Goal: Task Accomplishment & Management: Manage account settings

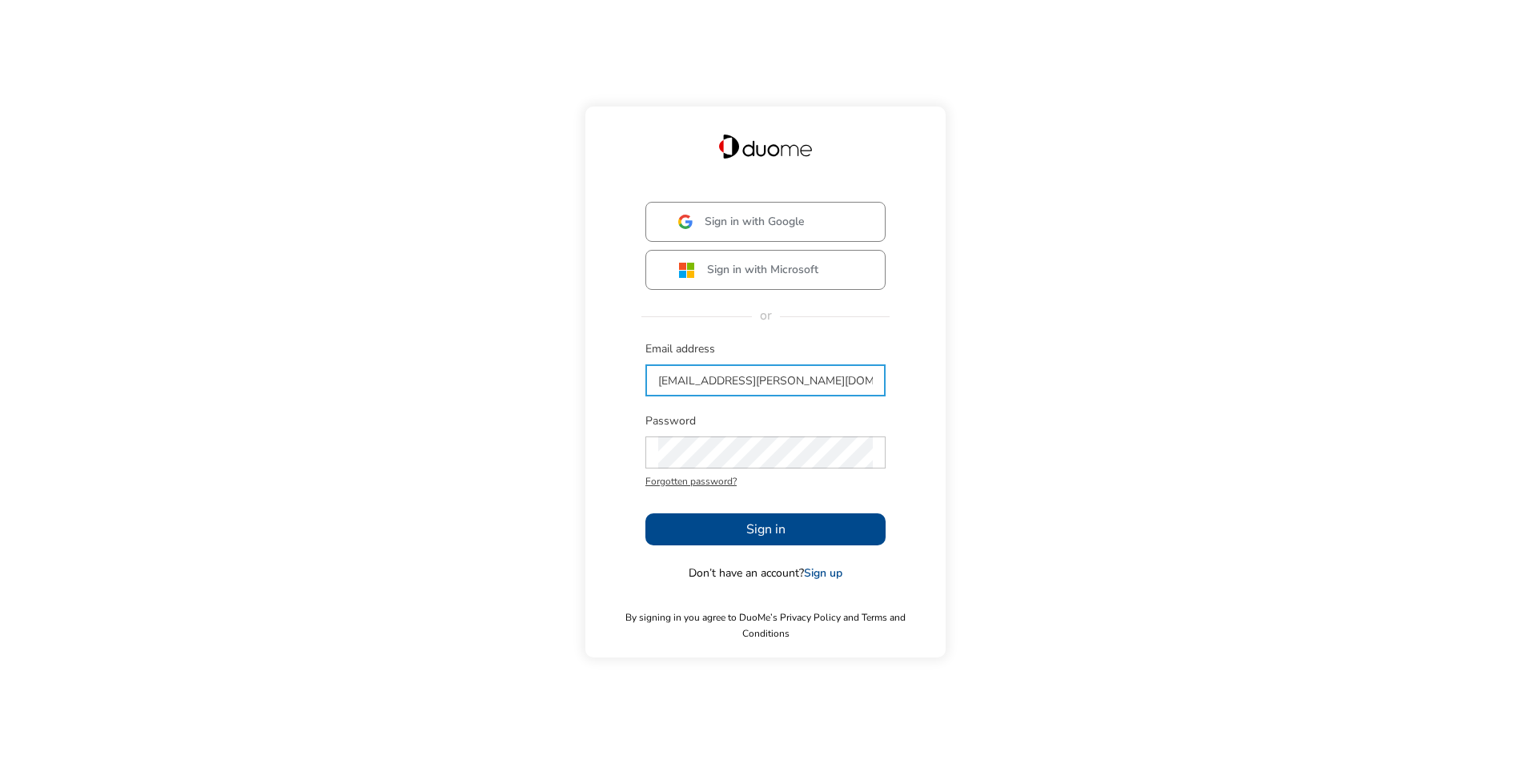
type input "[EMAIL_ADDRESS][PERSON_NAME][DOMAIN_NAME]"
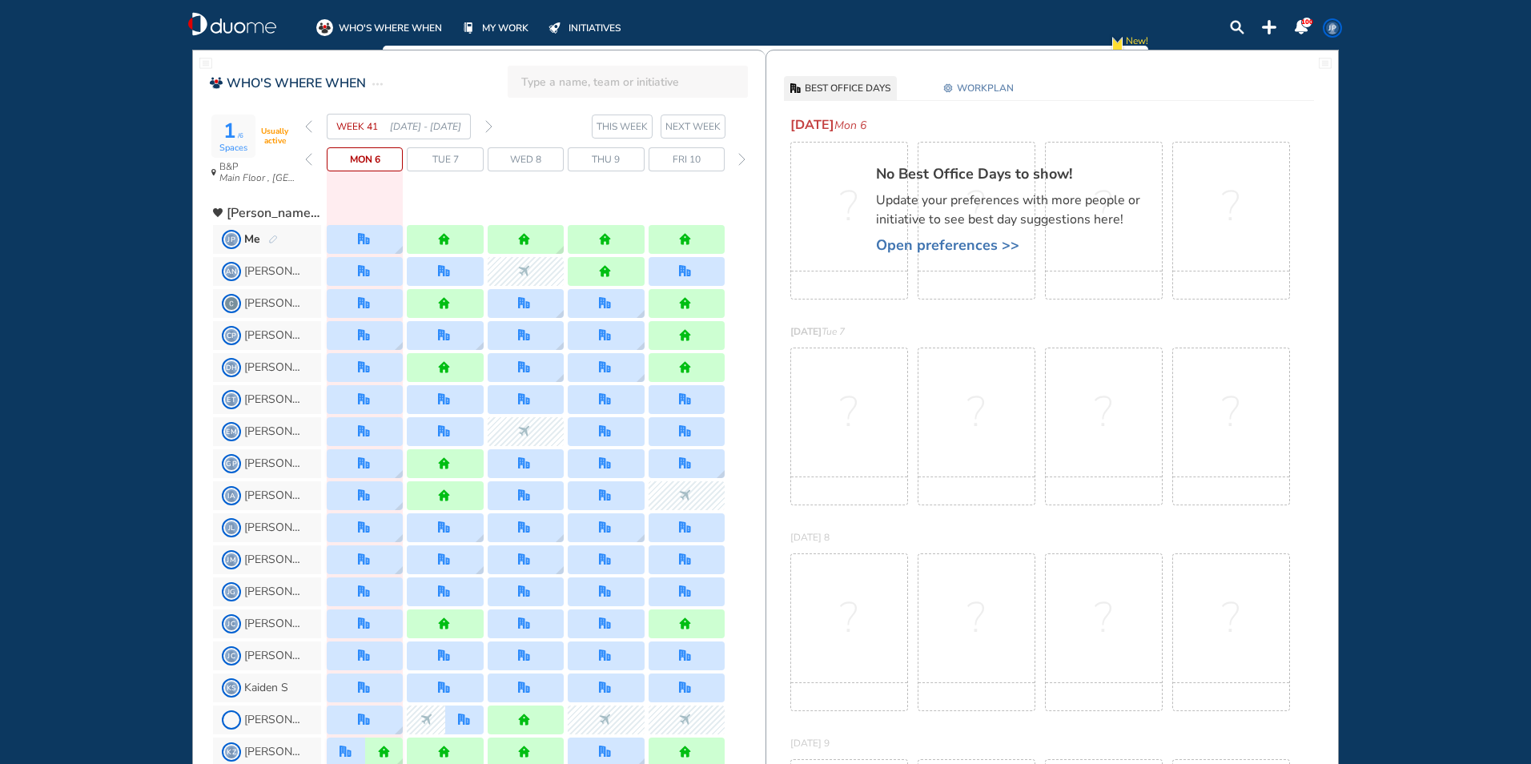
click at [491, 127] on img "forward week" at bounding box center [488, 126] width 7 height 13
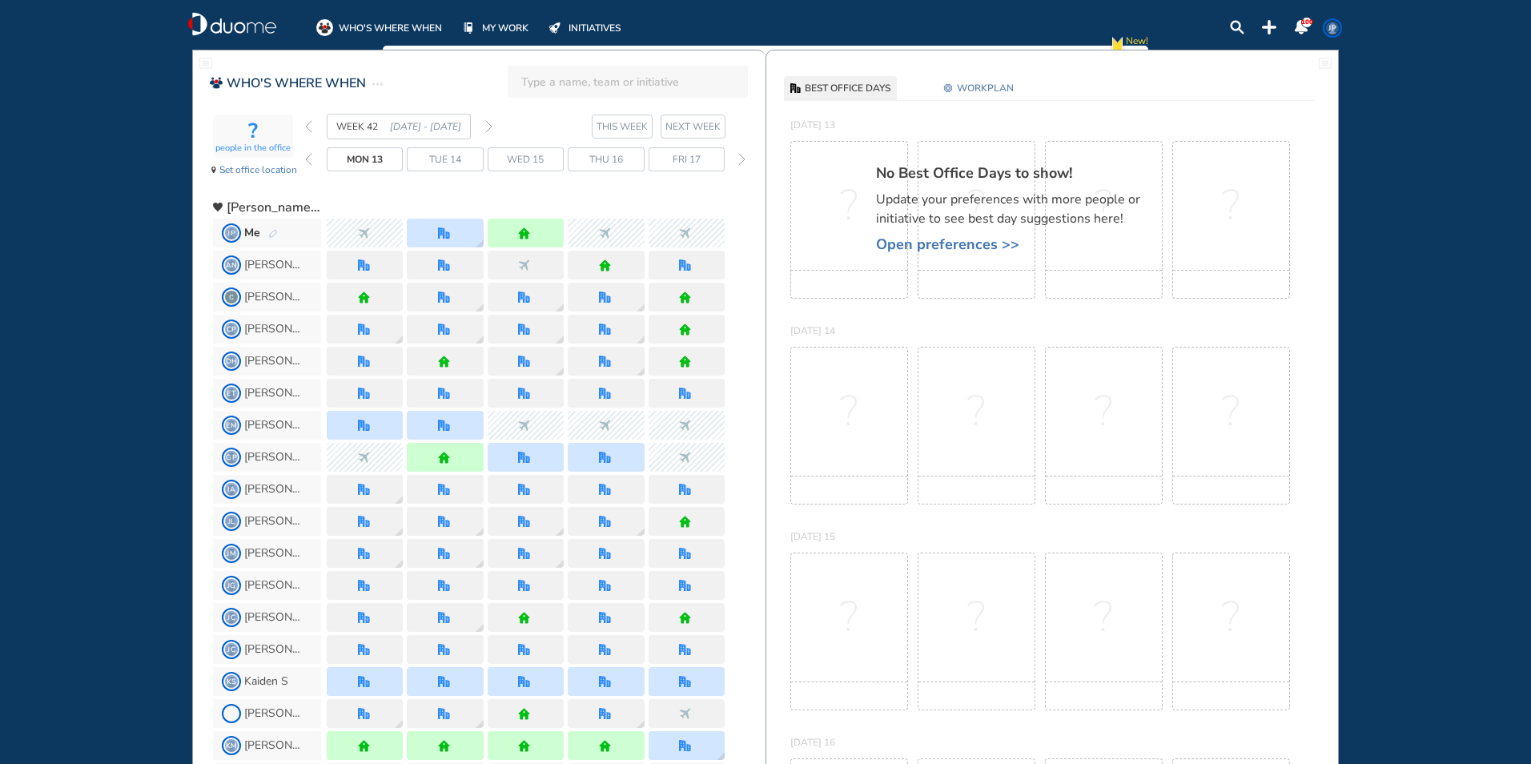
click at [491, 127] on img "forward week" at bounding box center [488, 126] width 7 height 13
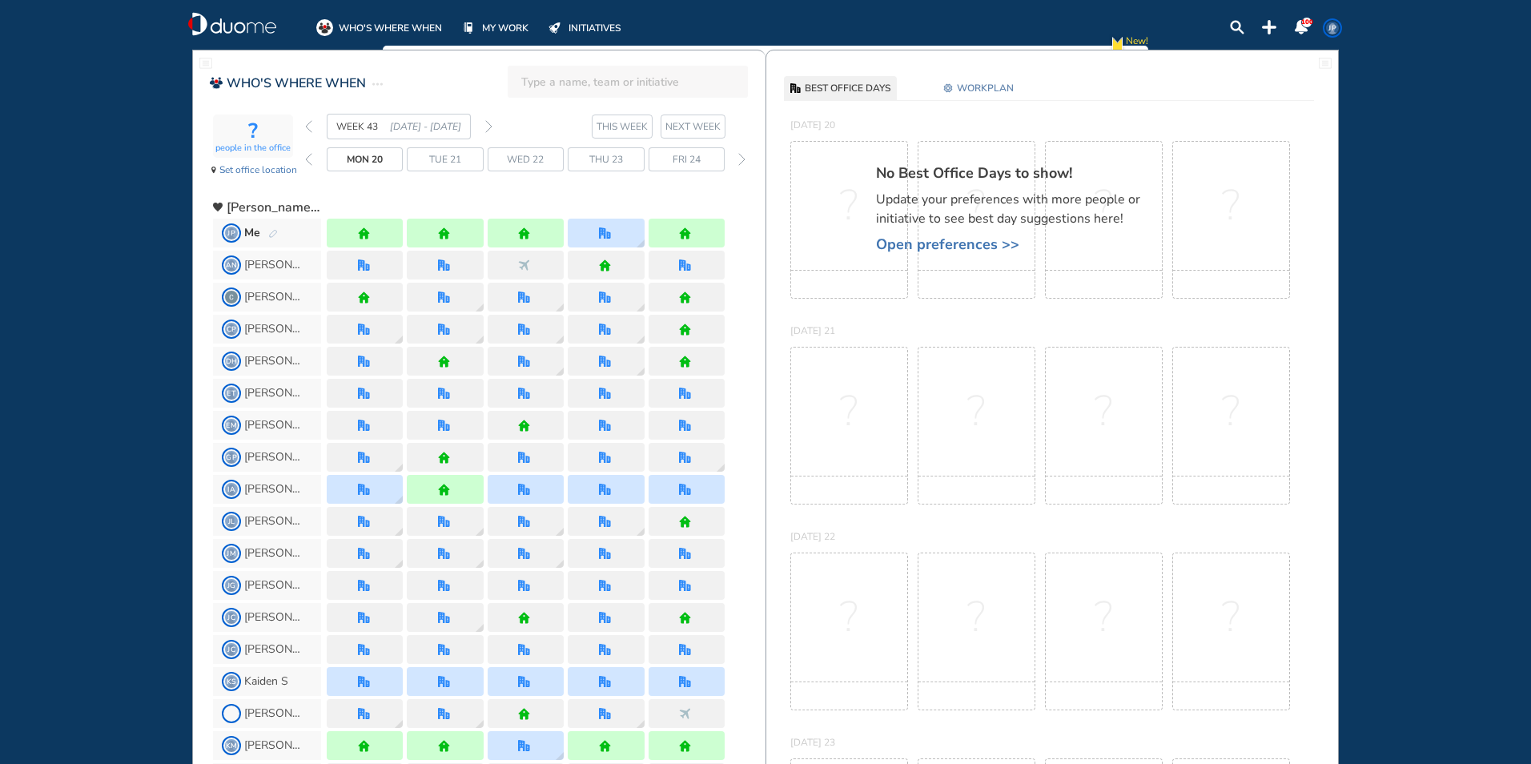
click at [491, 127] on img "forward week" at bounding box center [488, 126] width 7 height 13
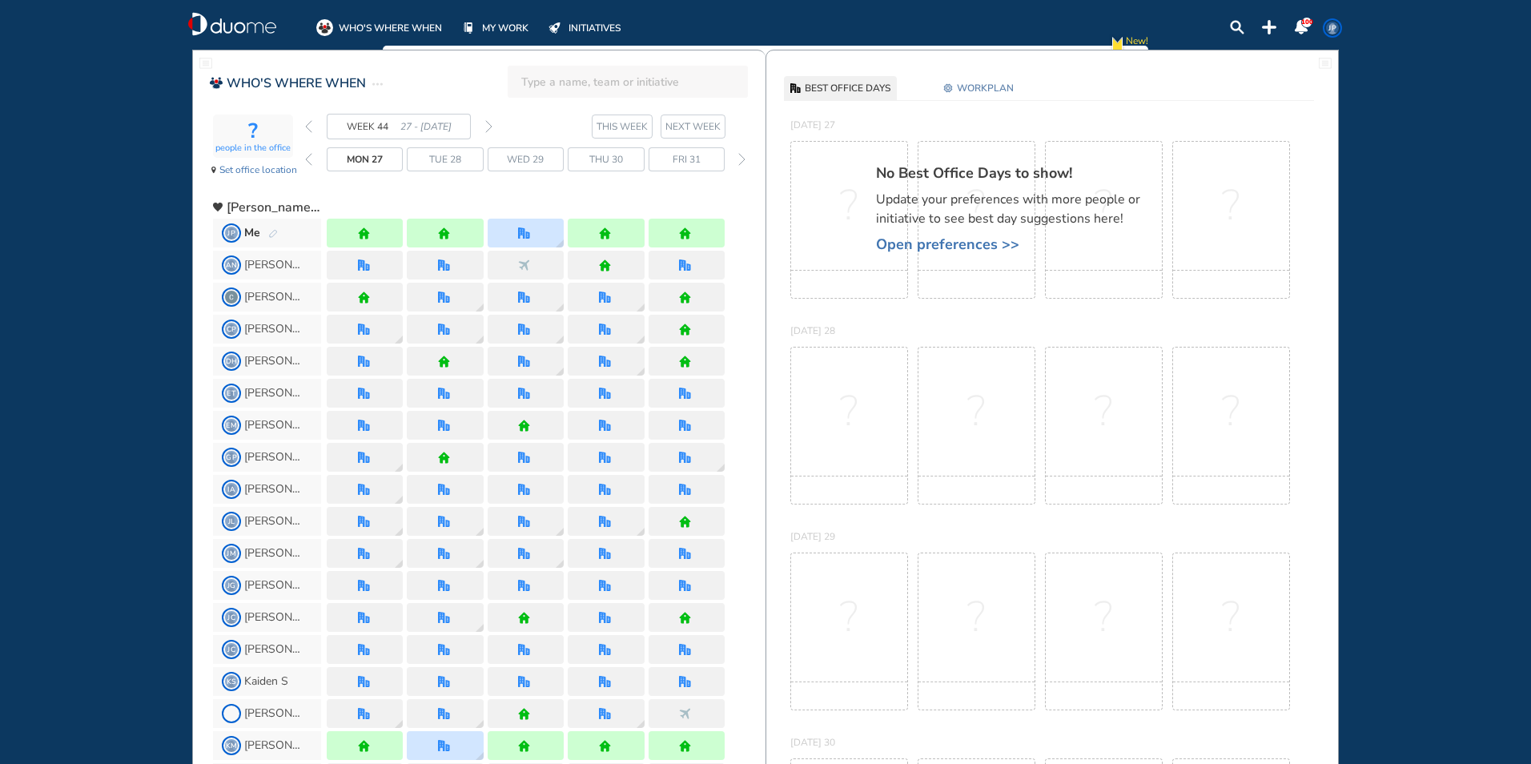
click at [488, 125] on img "forward week" at bounding box center [488, 126] width 7 height 13
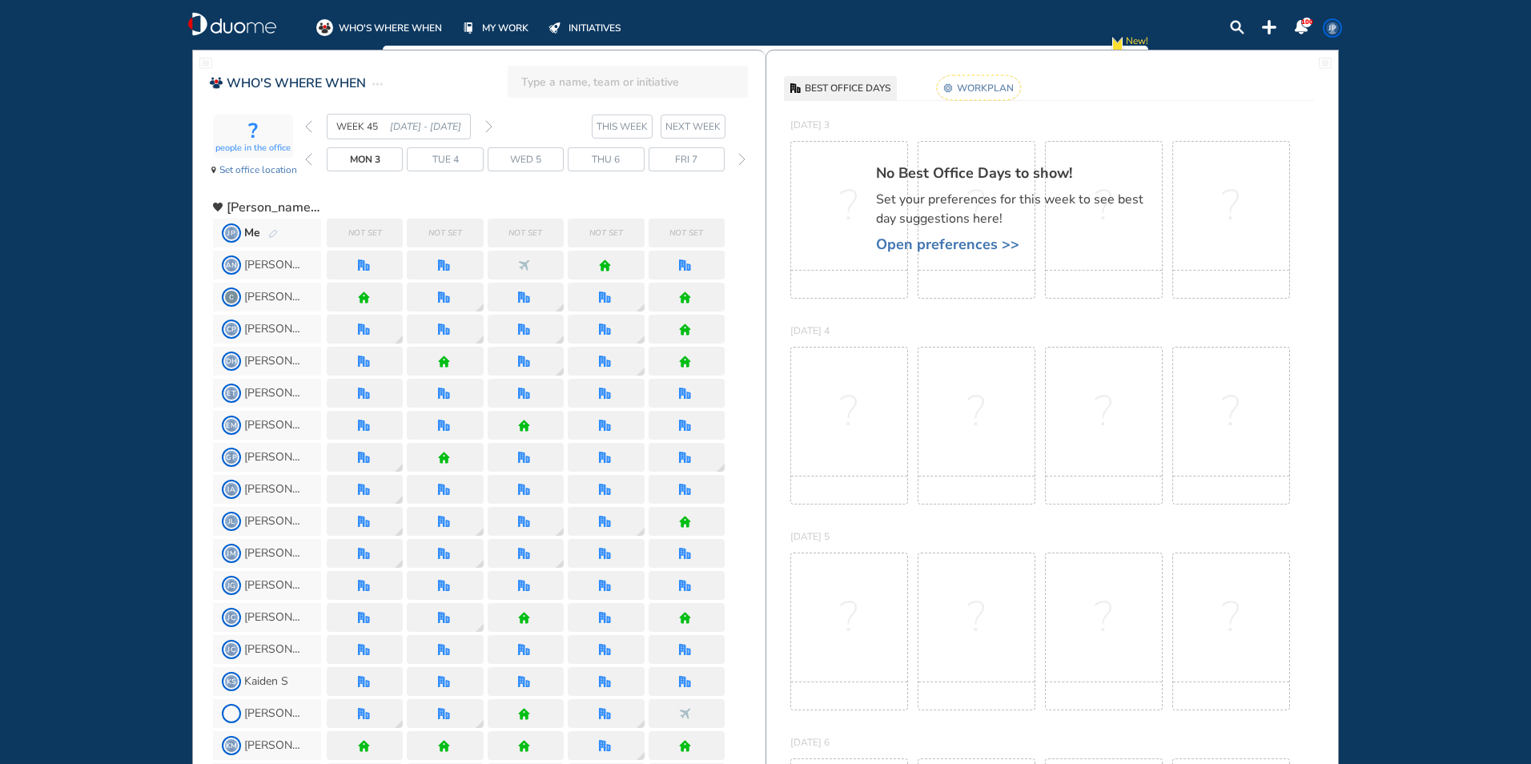
click at [992, 89] on rect at bounding box center [979, 87] width 84 height 25
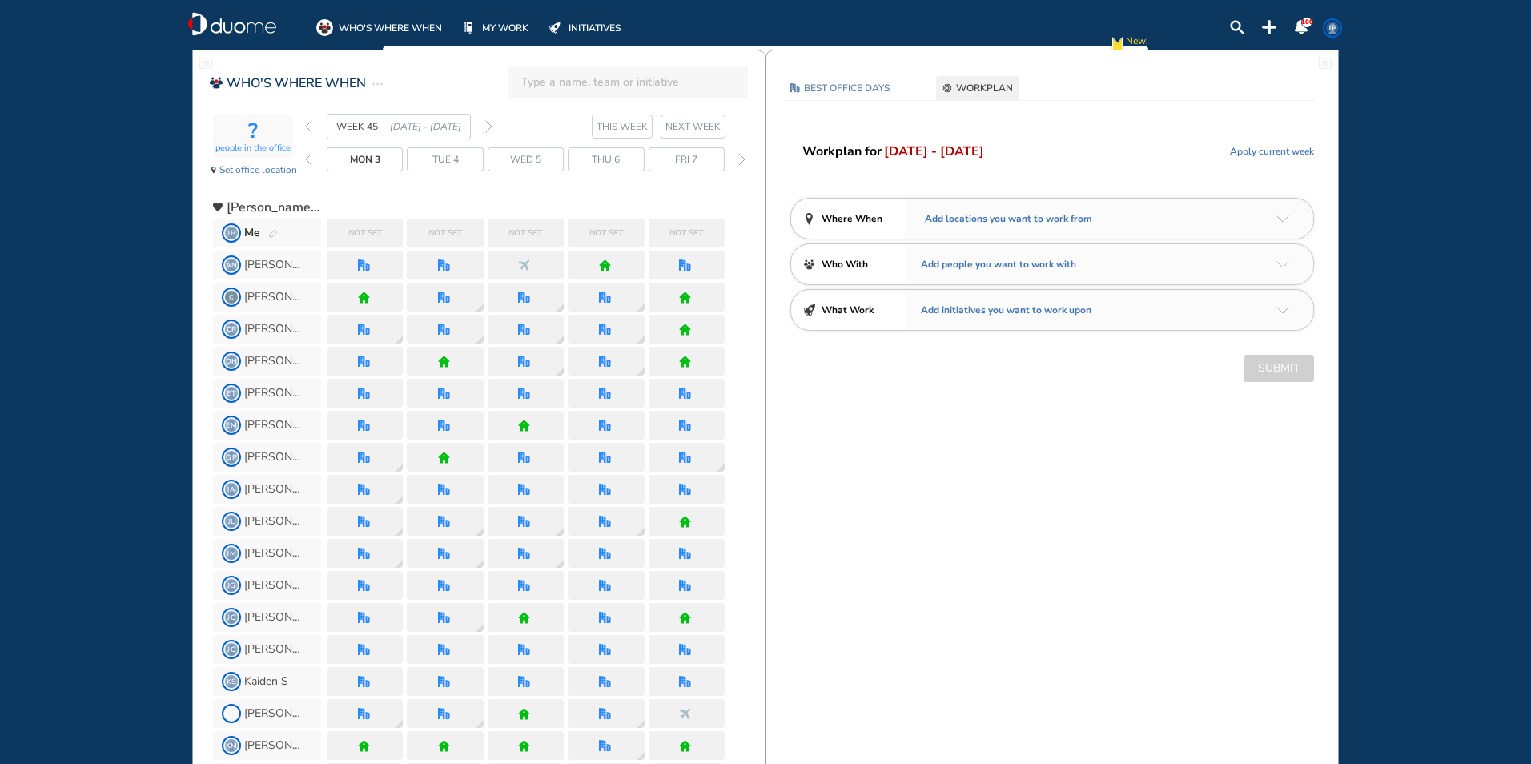
click at [1281, 222] on div "Add locations you want to work from" at bounding box center [1109, 219] width 408 height 40
click at [1281, 217] on img "arrow-down-a5b4c4" at bounding box center [1283, 218] width 13 height 7
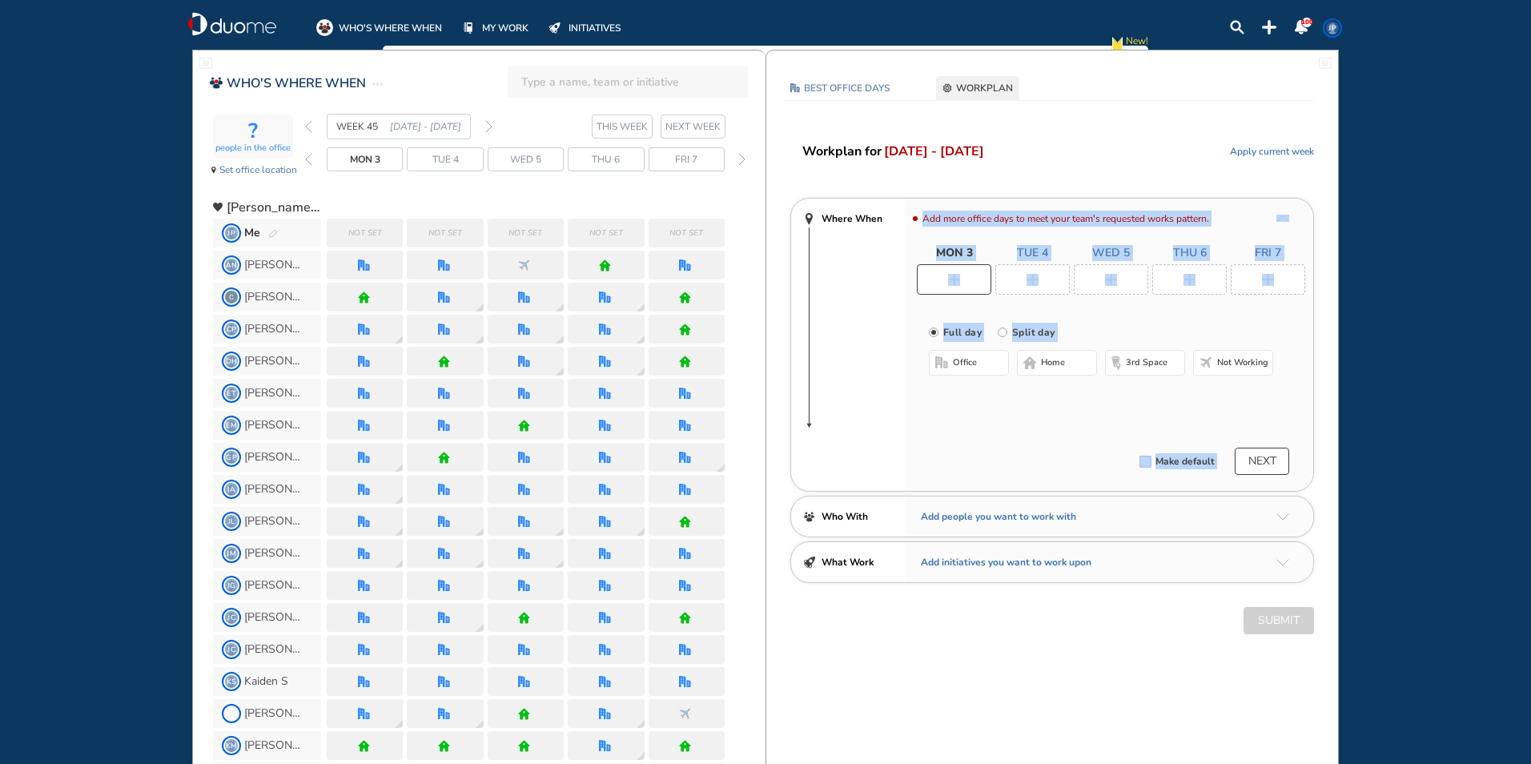
click at [1187, 278] on img "plus-rounded-bdbdbd" at bounding box center [1190, 280] width 12 height 12
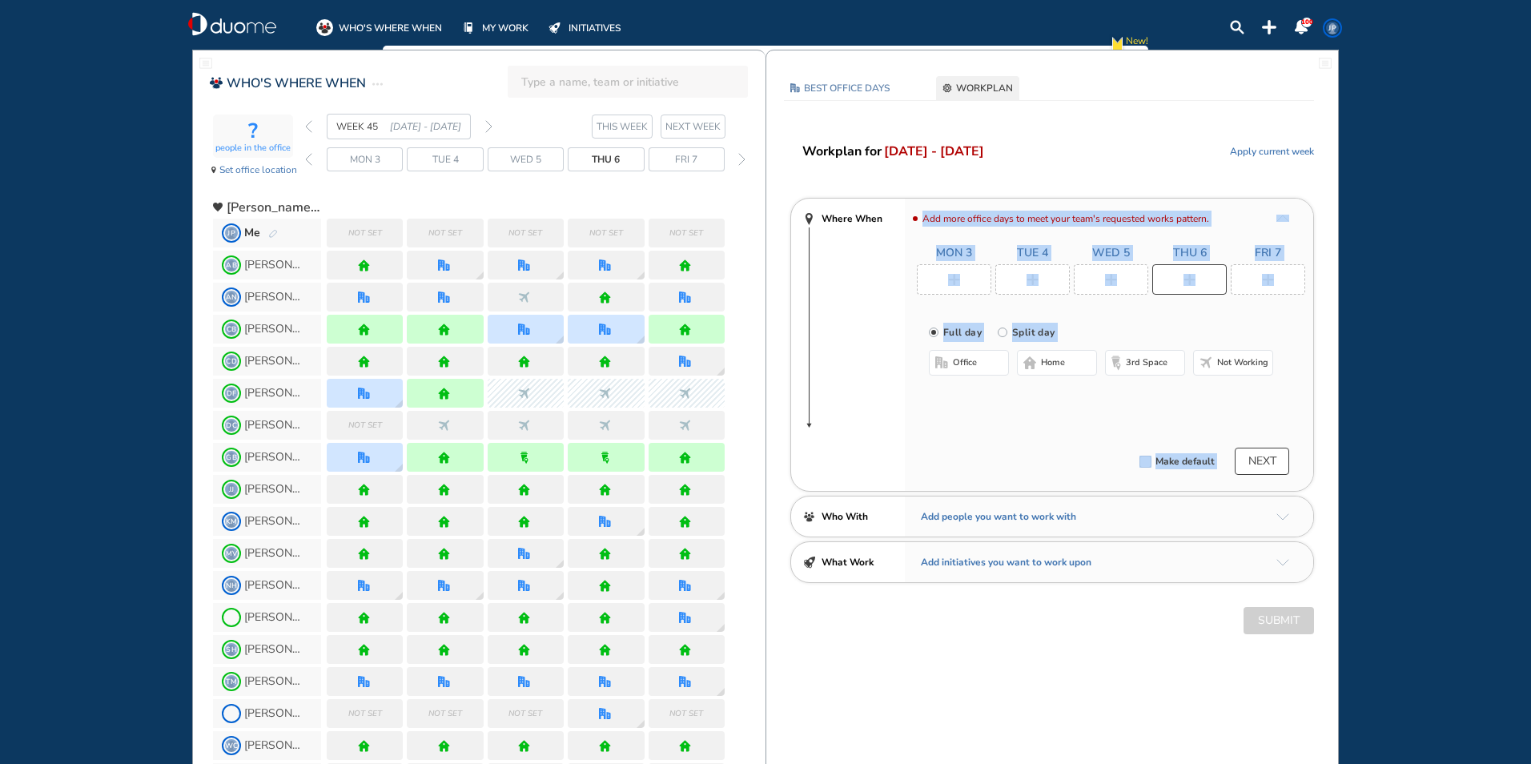
click at [959, 367] on span "office" at bounding box center [965, 362] width 24 height 13
click at [972, 397] on button "Select location" at bounding box center [971, 395] width 64 height 16
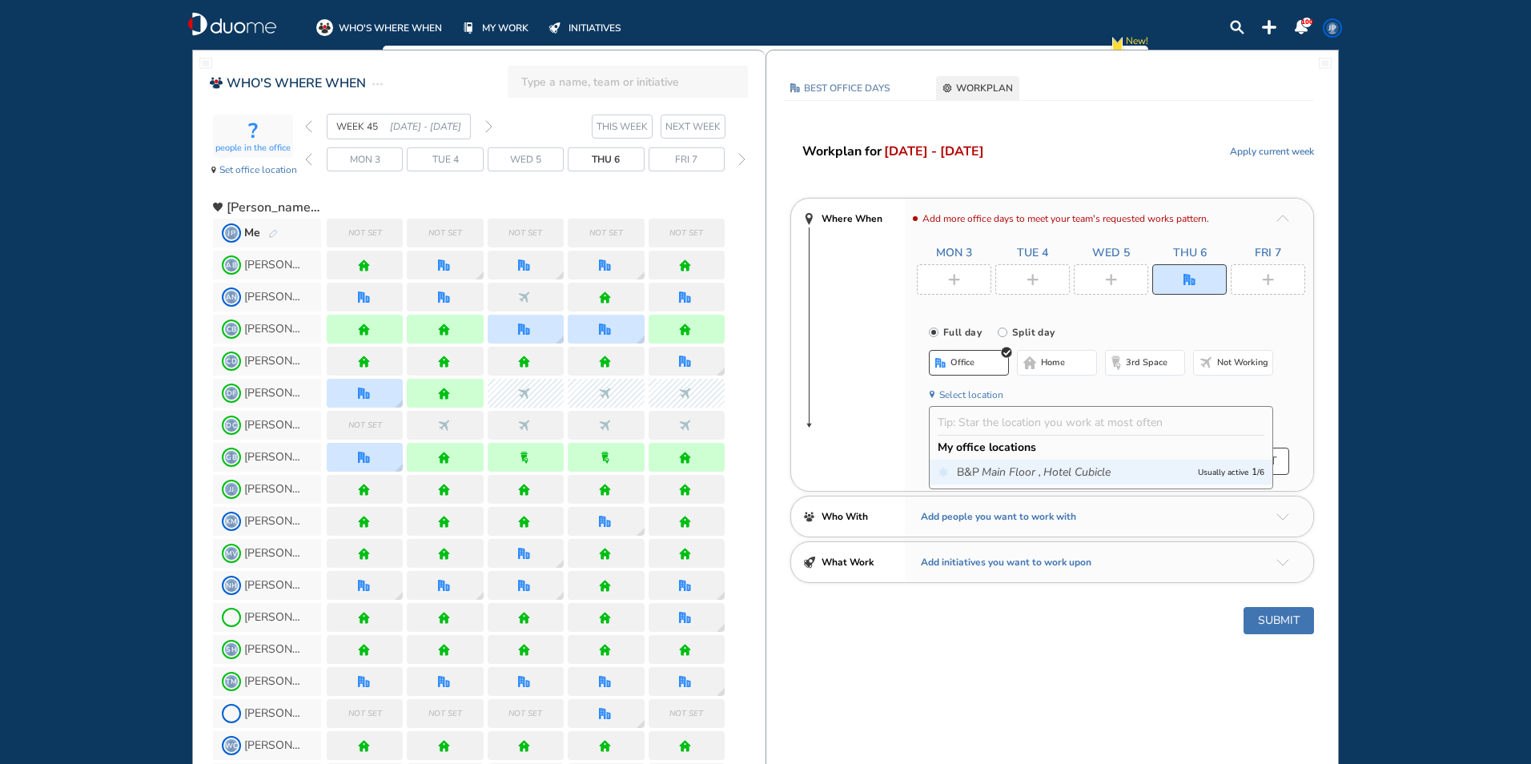
click at [1002, 470] on icon "Main Floor ," at bounding box center [1011, 473] width 59 height 16
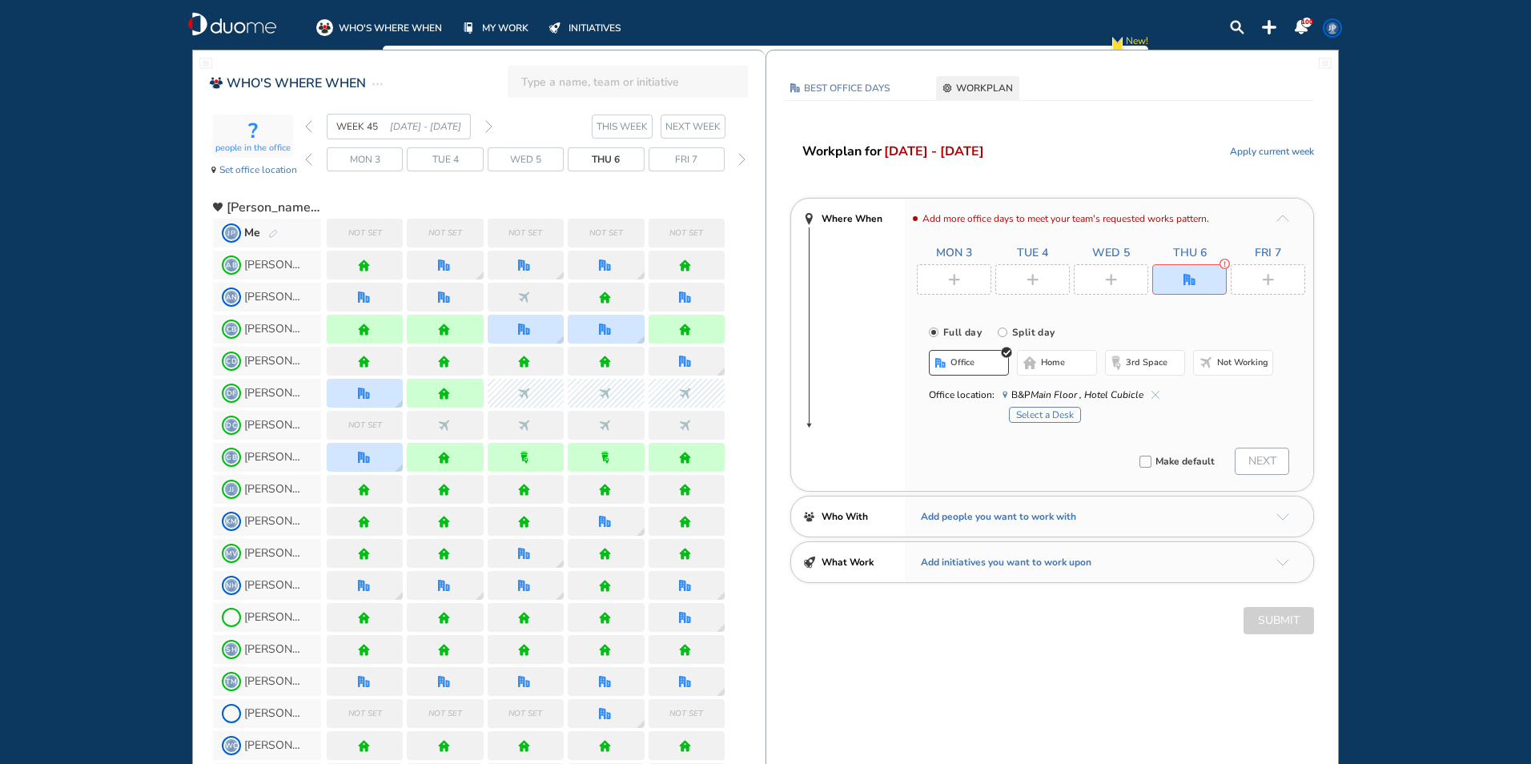
click at [1061, 423] on div "office home 3rd space Not working Office location: [GEOGRAPHIC_DATA] , Hotel Cu…" at bounding box center [1101, 390] width 344 height 81
click at [1062, 418] on button "Select a Desk" at bounding box center [1045, 415] width 72 height 16
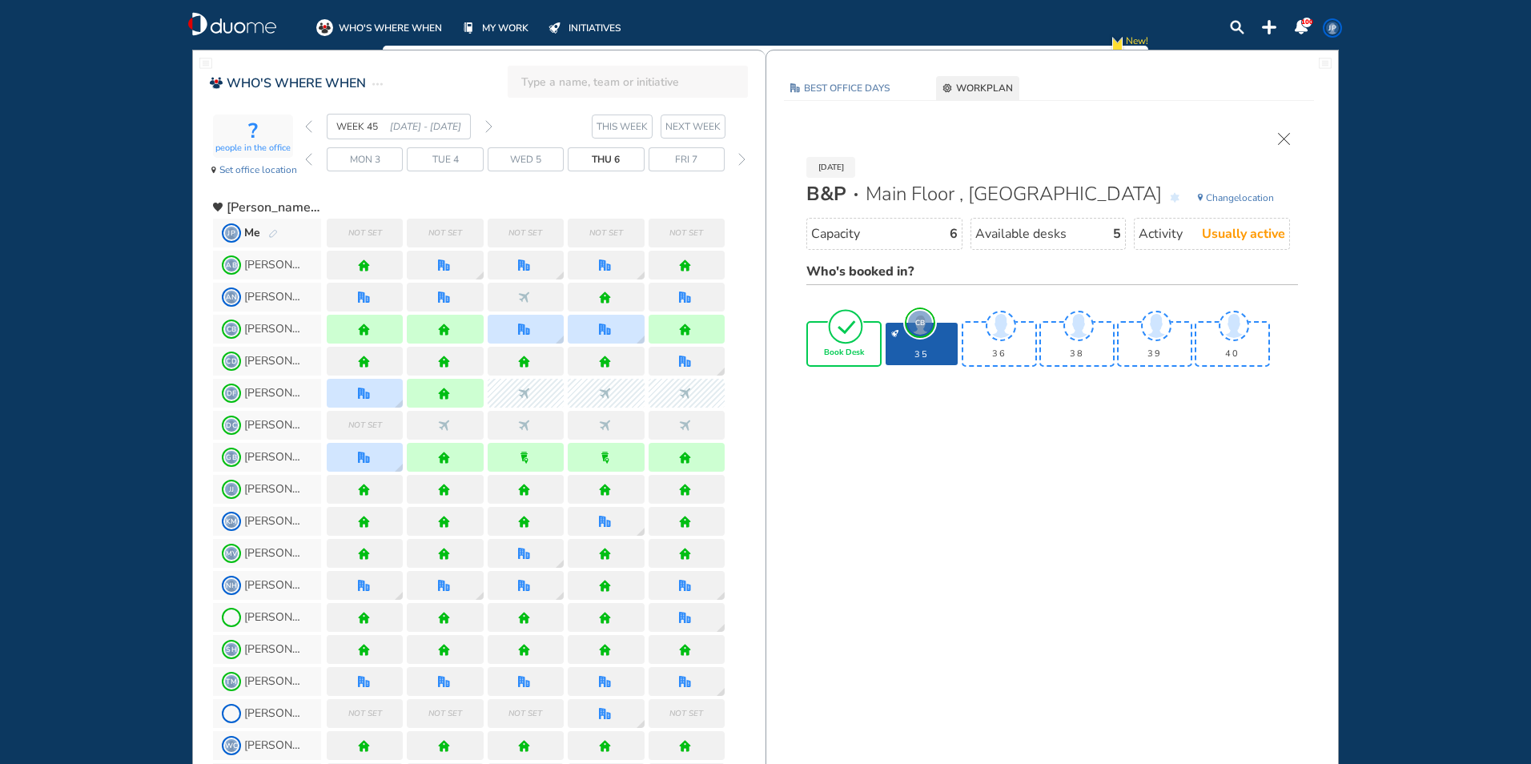
click at [847, 356] on span "Book Desk" at bounding box center [844, 353] width 40 height 10
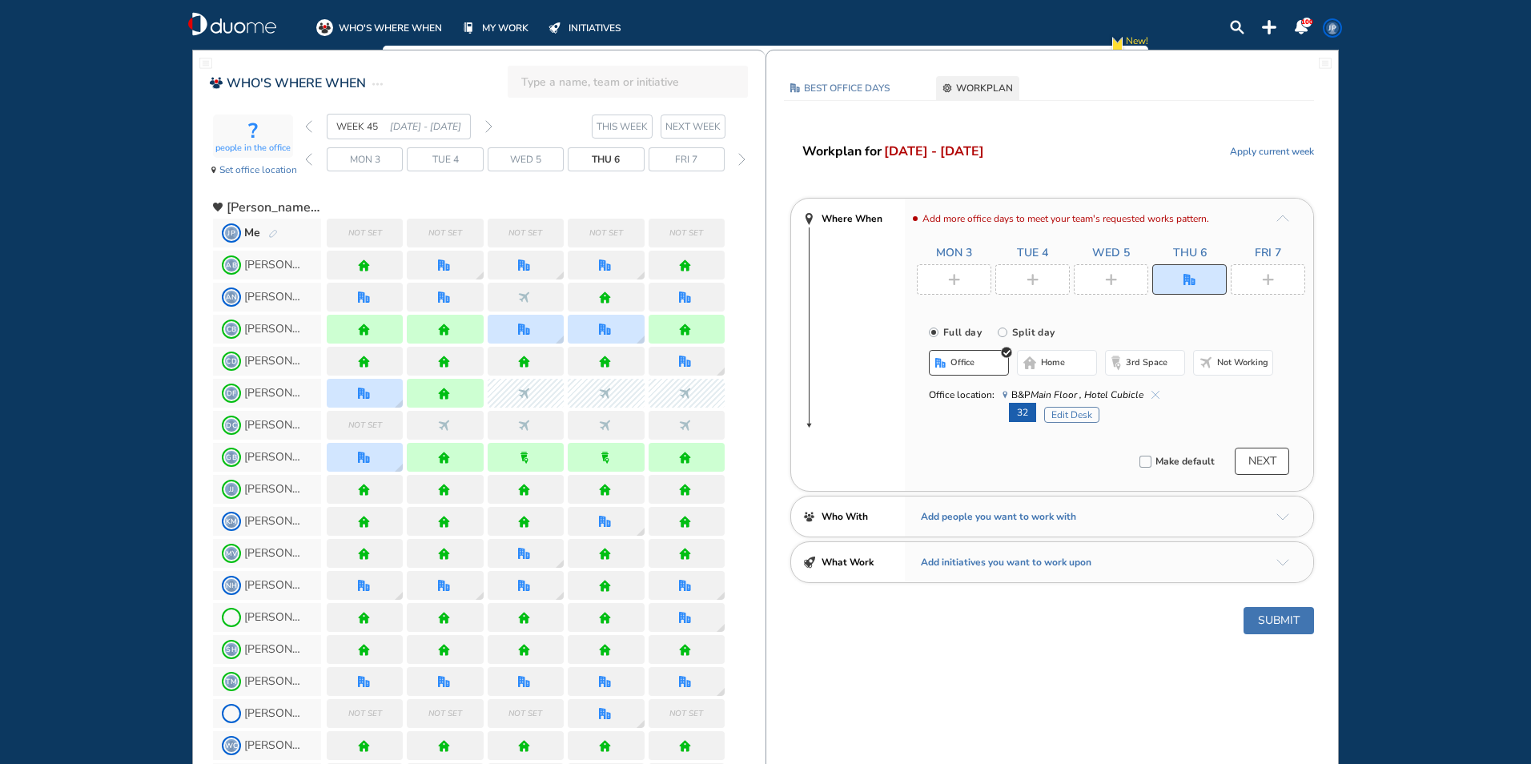
click at [943, 282] on div at bounding box center [954, 279] width 74 height 30
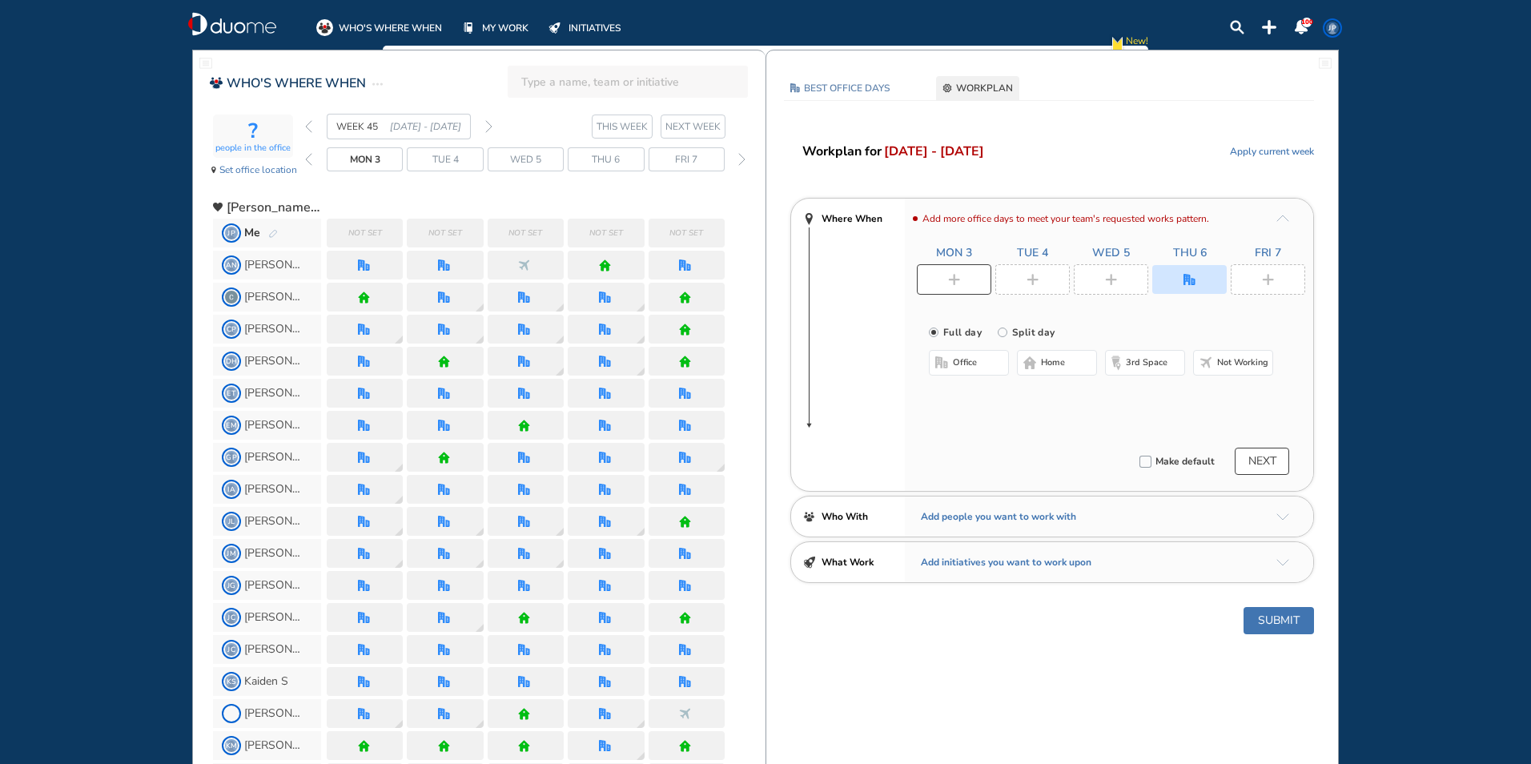
click at [1048, 363] on span "home" at bounding box center [1053, 362] width 24 height 13
click at [1036, 284] on img "plus-rounded-bdbdbd" at bounding box center [1033, 280] width 12 height 12
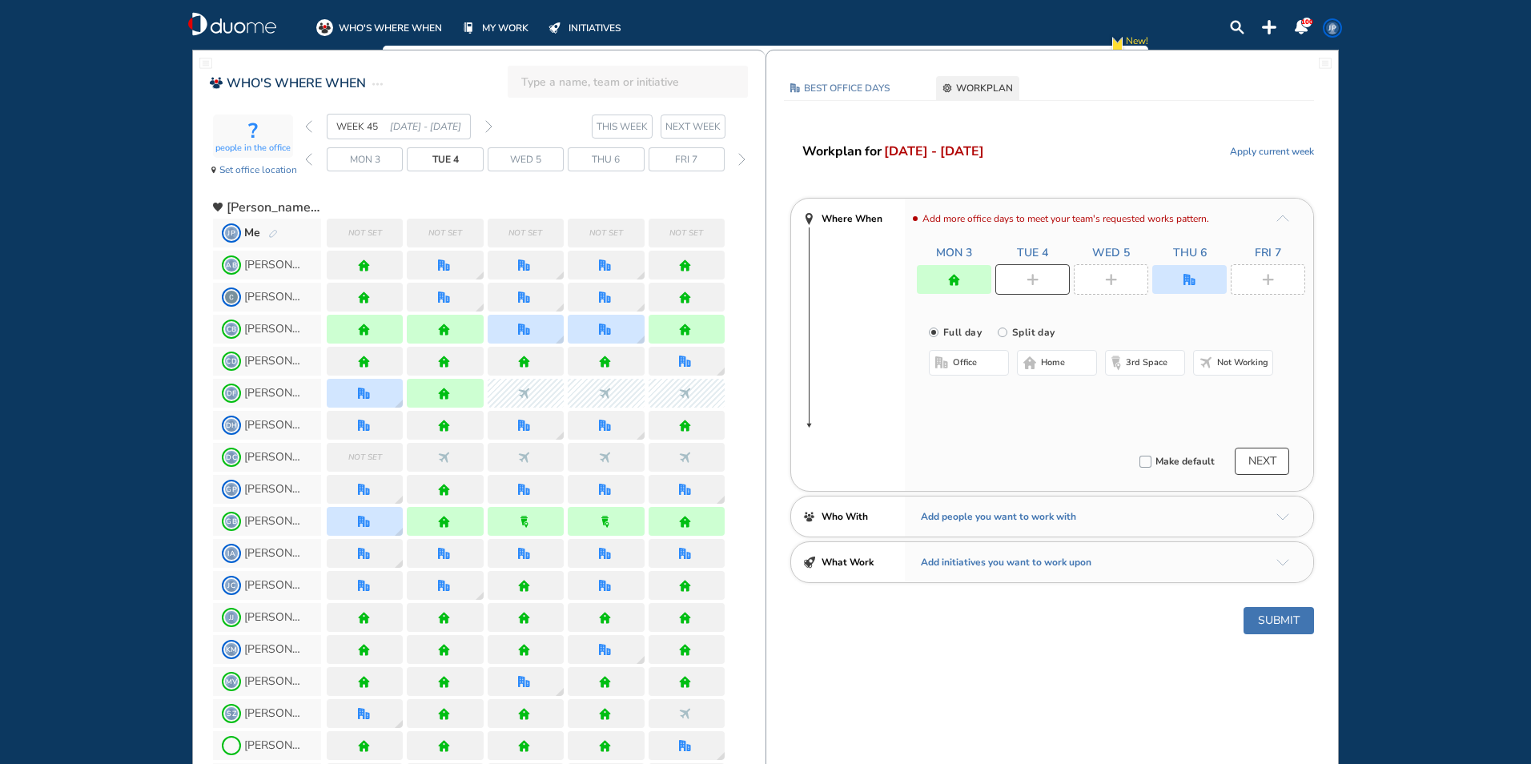
click at [1045, 364] on span "home" at bounding box center [1053, 362] width 24 height 13
click at [1105, 275] on img "plus-rounded-bdbdbd" at bounding box center [1111, 280] width 12 height 12
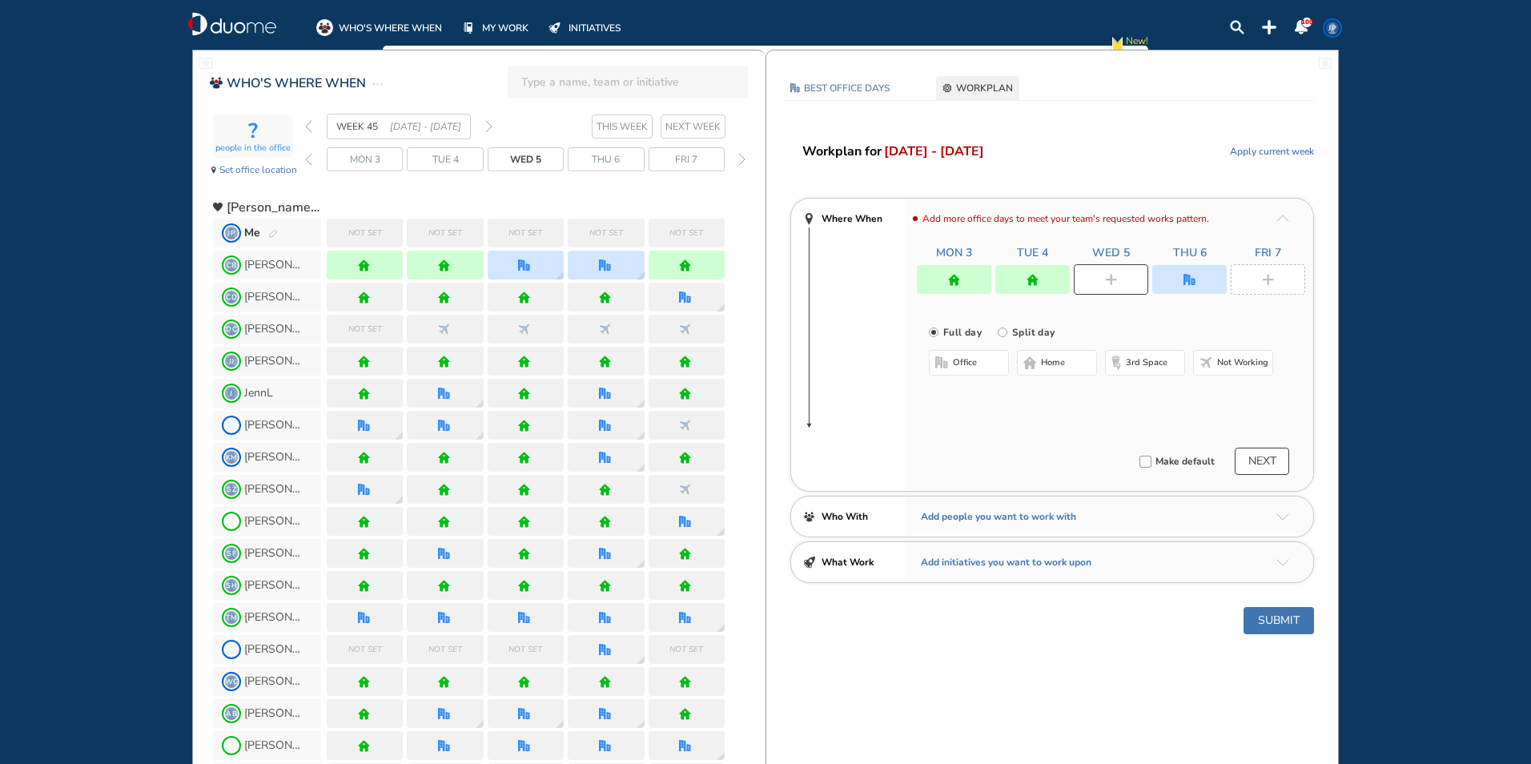
click at [1080, 362] on button "home" at bounding box center [1057, 363] width 80 height 26
click at [1275, 273] on div at bounding box center [1268, 279] width 74 height 30
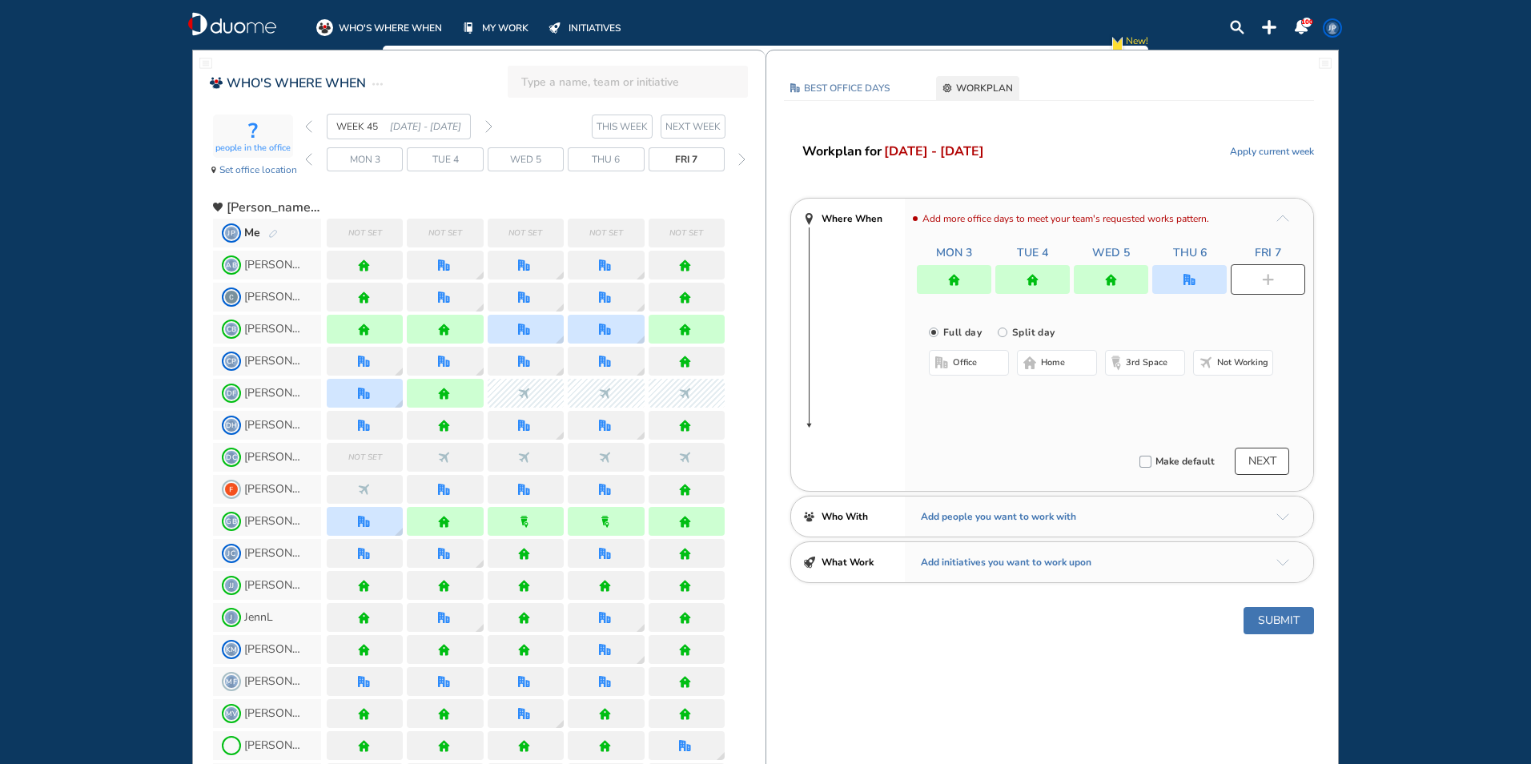
click at [1068, 364] on button "home" at bounding box center [1057, 363] width 80 height 26
click at [1269, 622] on button "Submit" at bounding box center [1279, 620] width 70 height 27
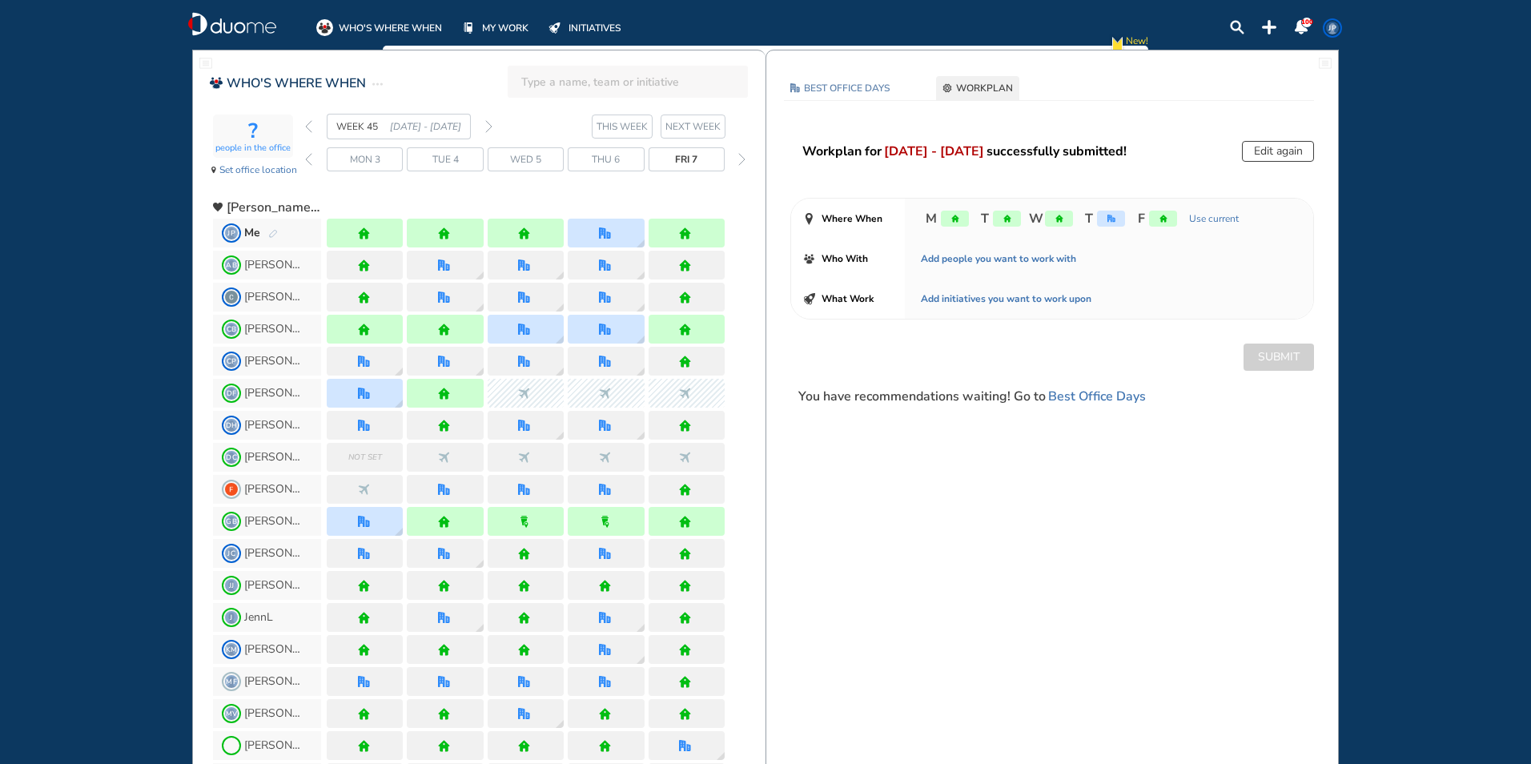
click at [304, 125] on div "? people in the office Set office location WEEK 45 [DATE] - [DATE] THIS WEEK [D…" at bounding box center [489, 150] width 553 height 73
click at [308, 127] on img "back week" at bounding box center [308, 126] width 7 height 13
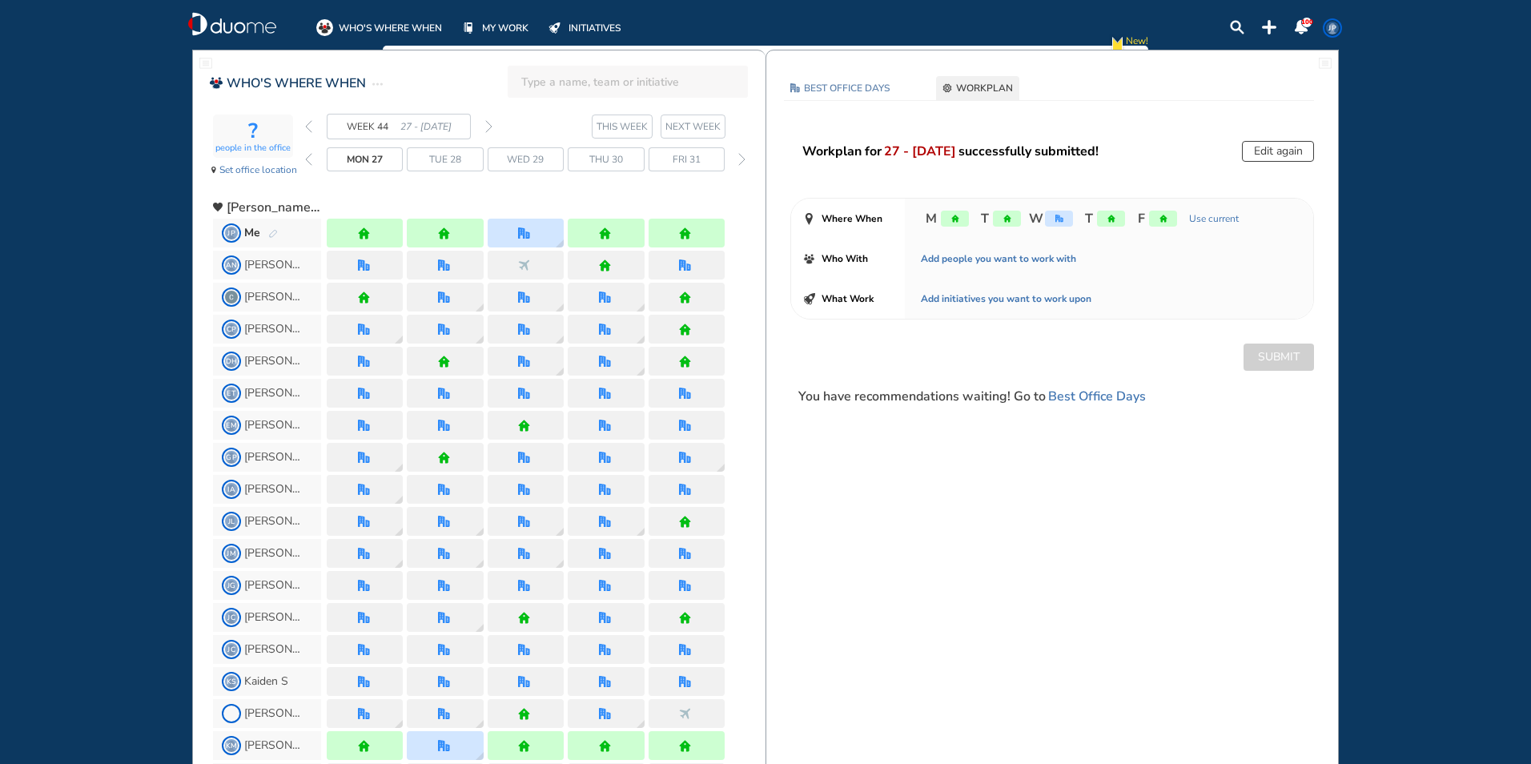
click at [490, 127] on img "forward week" at bounding box center [488, 126] width 7 height 13
